Goal: Information Seeking & Learning: Learn about a topic

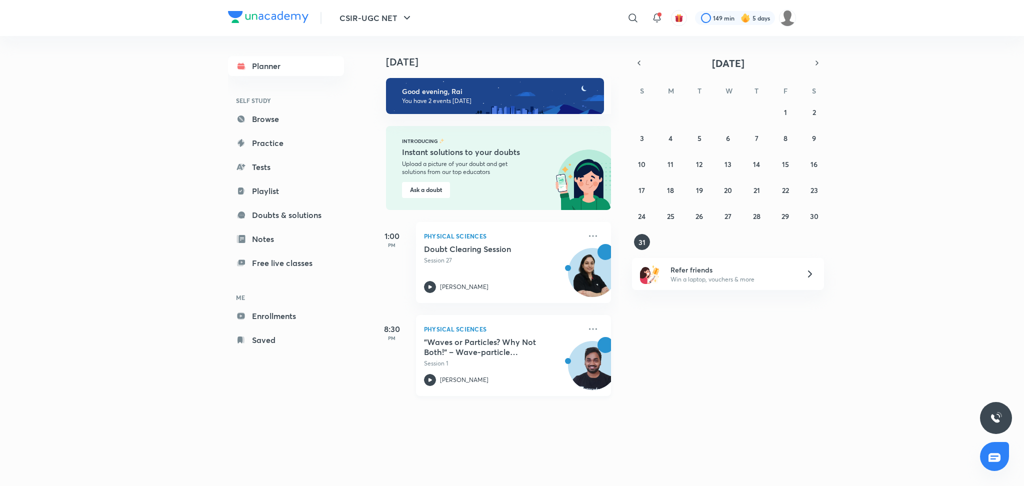
click at [589, 331] on div "Physical Sciences "Waves or Particles? Why Not Both!" – Wave-particle duality a…" at bounding box center [513, 355] width 195 height 81
click at [587, 330] on icon at bounding box center [593, 329] width 12 height 12
click at [587, 328] on icon at bounding box center [593, 329] width 12 height 12
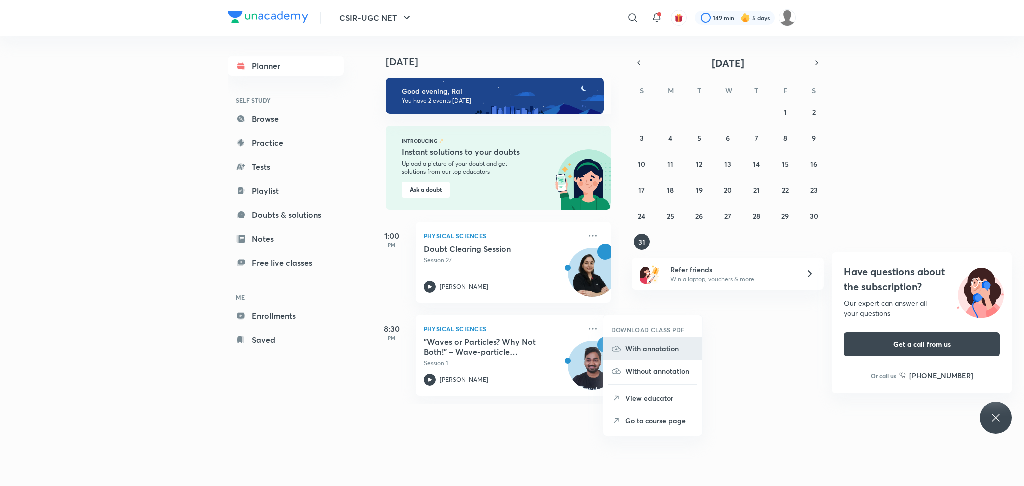
click at [653, 351] on p "With annotation" at bounding box center [659, 348] width 69 height 10
